Goal: Task Accomplishment & Management: Manage account settings

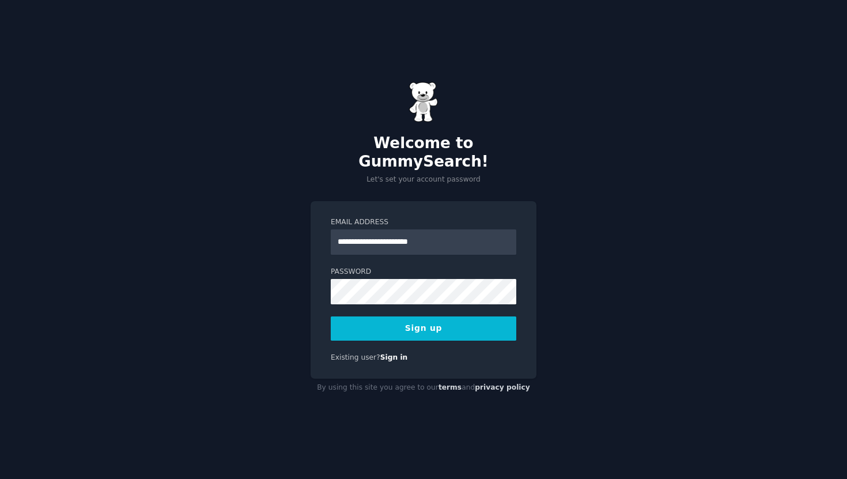
type input "**********"
click at [438, 323] on button "Sign up" at bounding box center [423, 328] width 185 height 24
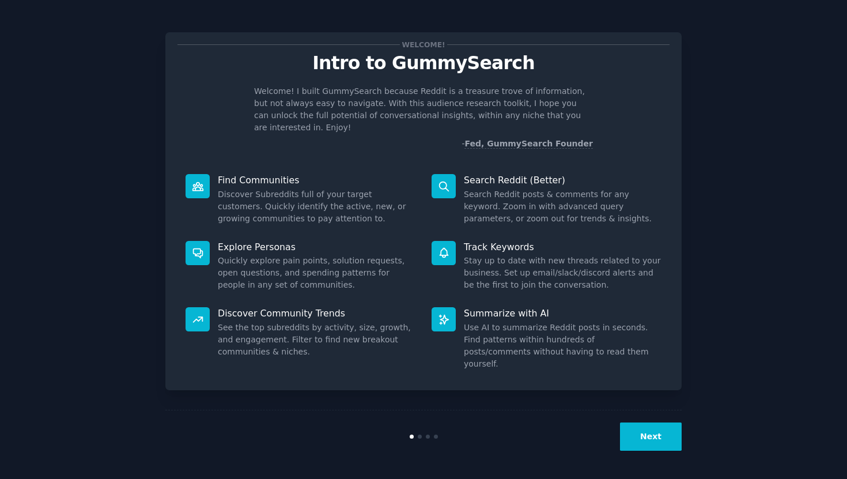
click at [694, 162] on div "Welcome! Intro to GummySearch Welcome! I built GummySearch because Reddit is a …" at bounding box center [423, 239] width 814 height 446
click at [642, 442] on button "Next" at bounding box center [651, 436] width 62 height 28
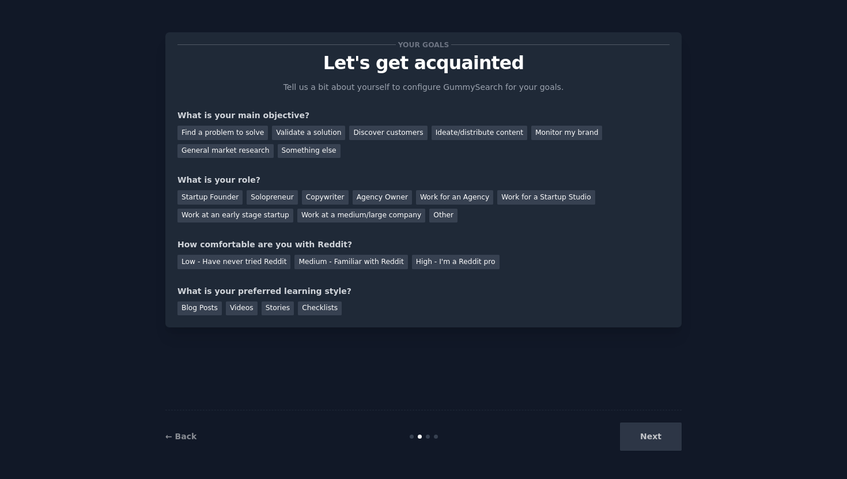
drag, startPoint x: 642, startPoint y: 441, endPoint x: 639, endPoint y: 383, distance: 58.2
click at [639, 383] on div "Your goals Let's get acquainted Tell us a bit about yourself to configure Gummy…" at bounding box center [423, 239] width 516 height 446
click at [646, 425] on div "Next" at bounding box center [595, 436] width 172 height 28
click at [645, 436] on div "Next" at bounding box center [595, 436] width 172 height 28
click at [467, 135] on div "Ideate/distribute content" at bounding box center [479, 133] width 96 height 14
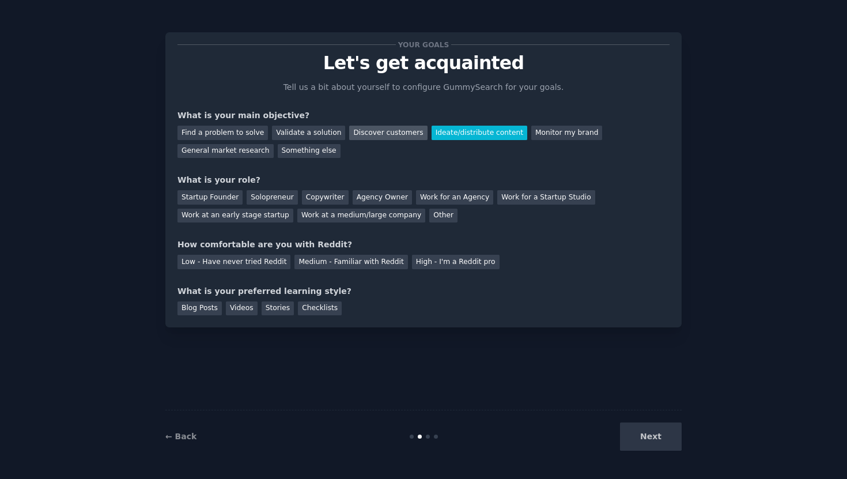
click at [397, 127] on div "Discover customers" at bounding box center [388, 133] width 78 height 14
click at [310, 134] on div "Validate a solution" at bounding box center [308, 133] width 73 height 14
click at [367, 128] on div "Discover customers" at bounding box center [388, 133] width 78 height 14
click at [206, 198] on div "Startup Founder" at bounding box center [209, 197] width 65 height 14
click at [235, 141] on div "Find a problem to solve Validate a solution Discover customers Ideate/distribut…" at bounding box center [423, 140] width 492 height 36
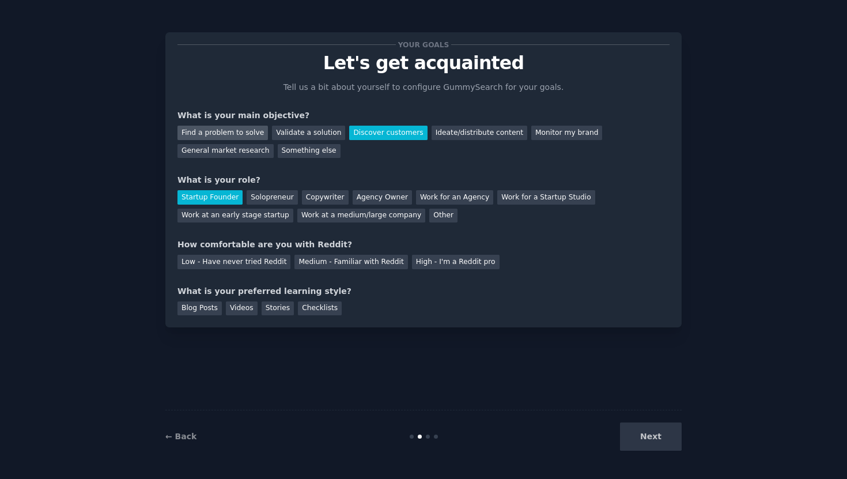
click at [241, 137] on div "Find a problem to solve" at bounding box center [222, 133] width 90 height 14
click at [378, 259] on div "Medium - Familiar with Reddit" at bounding box center [350, 262] width 113 height 14
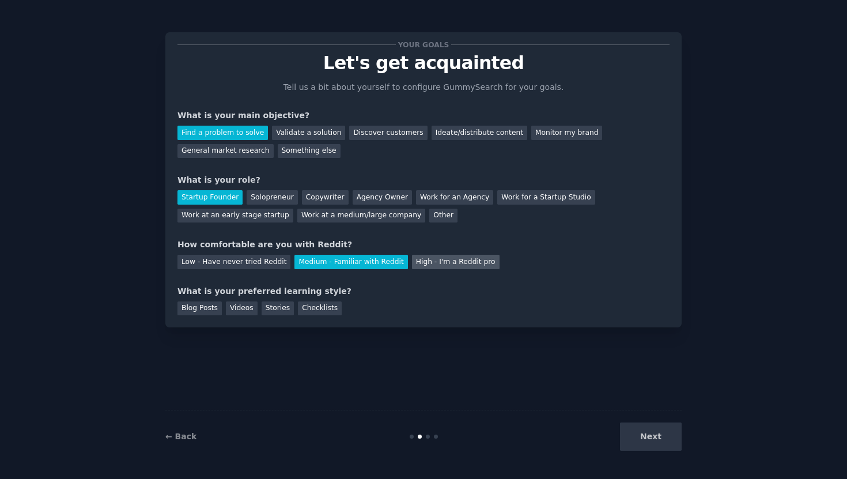
click at [430, 265] on div "High - I'm a Reddit pro" at bounding box center [456, 262] width 88 height 14
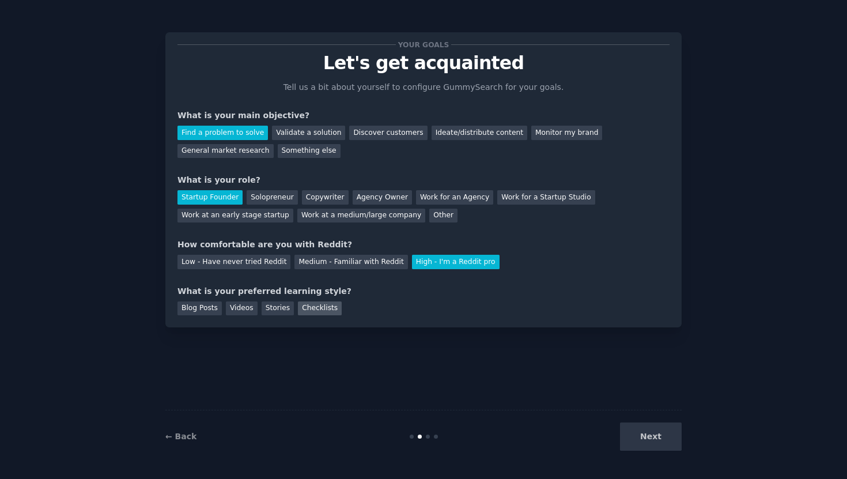
click at [310, 307] on div "Checklists" at bounding box center [320, 308] width 44 height 14
click at [655, 450] on button "Next" at bounding box center [651, 436] width 62 height 28
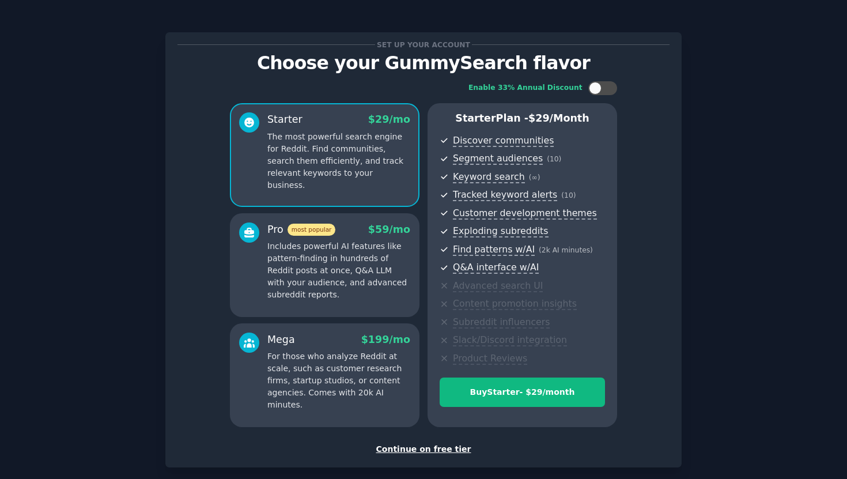
click at [456, 448] on div "Continue on free tier" at bounding box center [423, 449] width 492 height 12
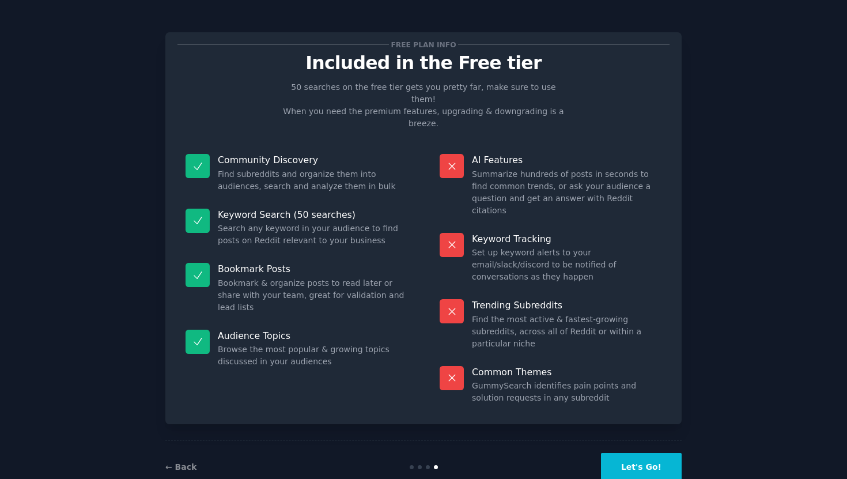
click at [668, 453] on button "Let's Go!" at bounding box center [641, 467] width 81 height 28
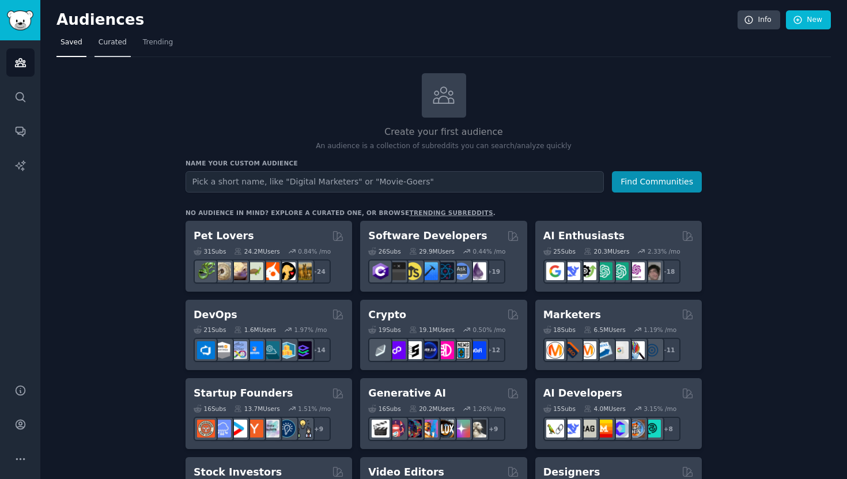
click at [116, 42] on span "Curated" at bounding box center [112, 42] width 28 height 10
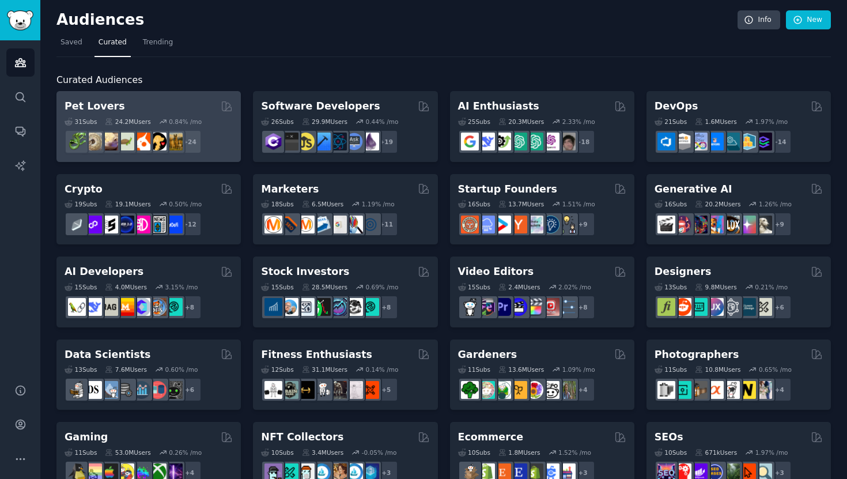
click at [173, 107] on div "Pet Lovers" at bounding box center [149, 106] width 168 height 14
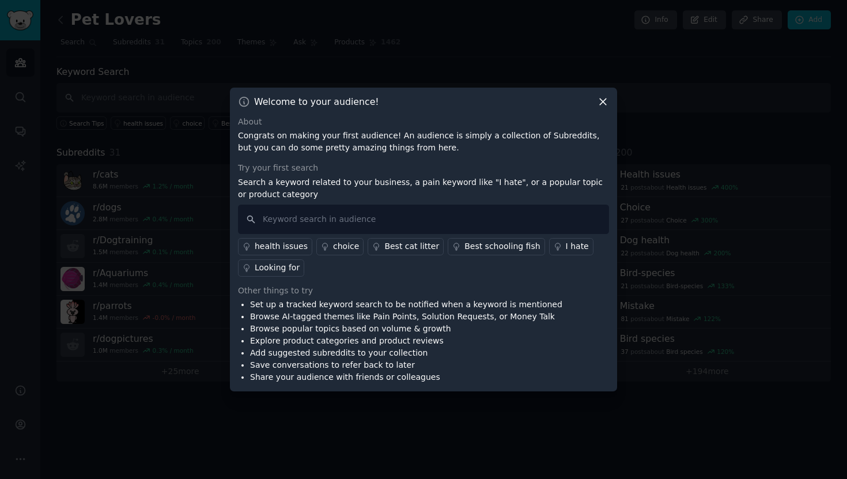
click at [566, 245] on div "I hate" at bounding box center [577, 246] width 23 height 12
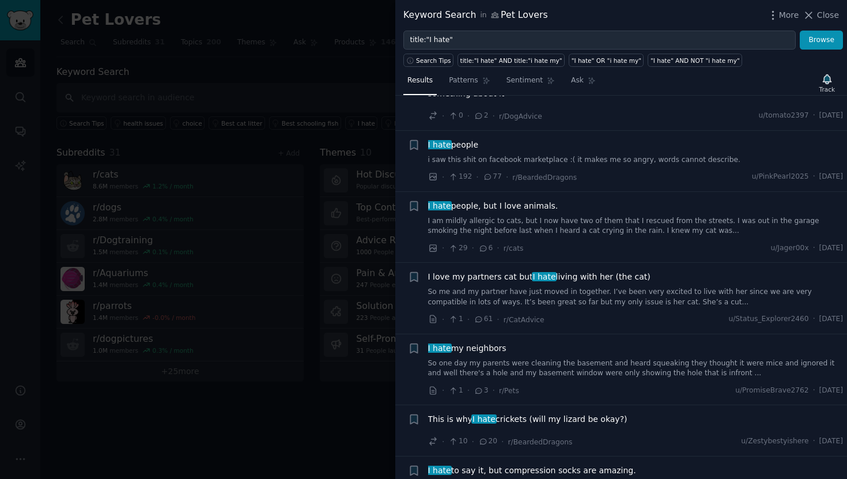
scroll to position [1042, 0]
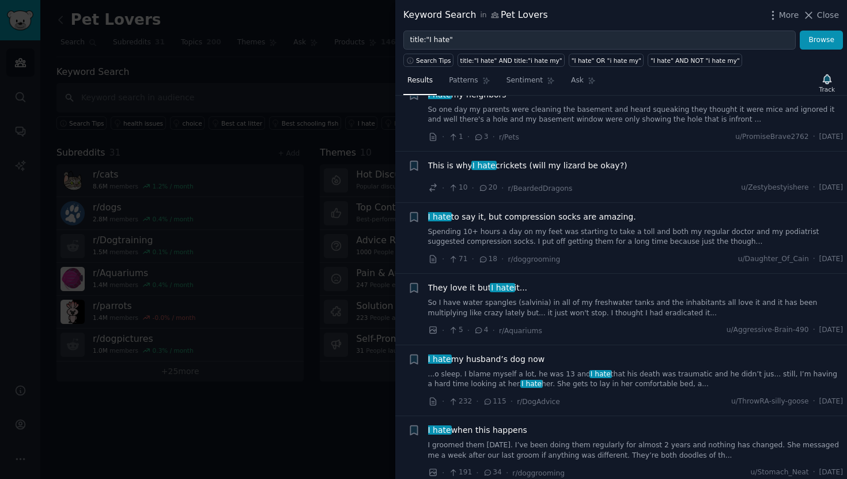
click at [297, 79] on div at bounding box center [423, 239] width 847 height 479
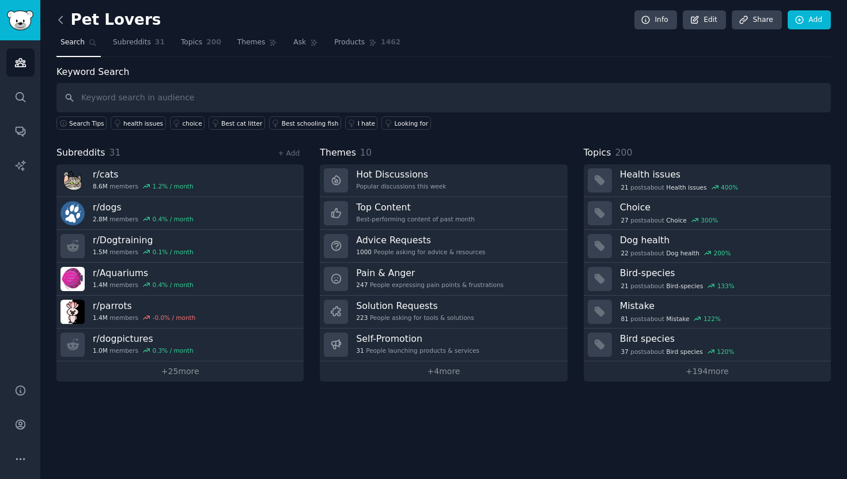
click at [62, 19] on icon at bounding box center [61, 20] width 12 height 12
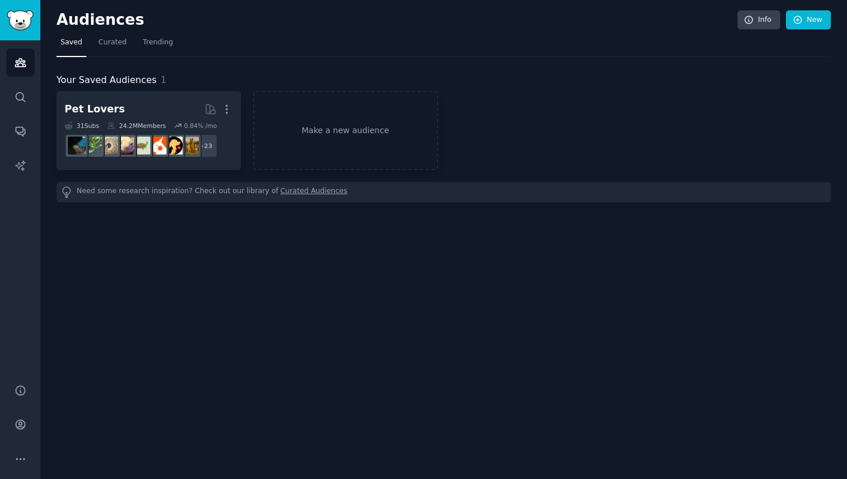
click at [67, 47] on span "Saved" at bounding box center [71, 42] width 22 height 10
click at [20, 63] on icon "Sidebar" at bounding box center [20, 62] width 12 height 12
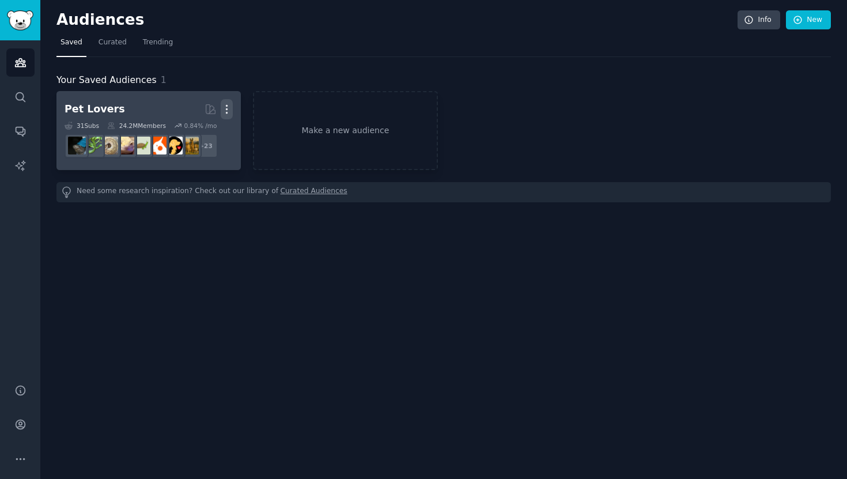
click at [222, 112] on icon "button" at bounding box center [227, 109] width 12 height 12
click at [202, 134] on p "Delete" at bounding box center [195, 133] width 26 height 12
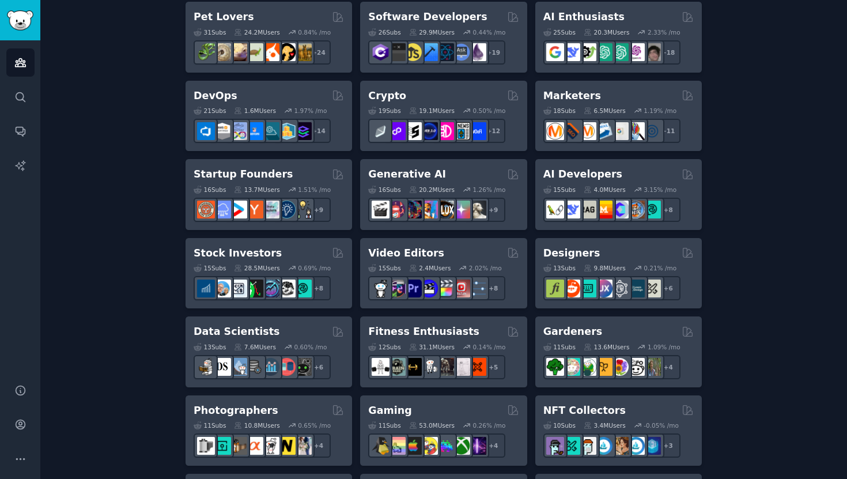
scroll to position [220, 0]
